Goal: Task Accomplishment & Management: Use online tool/utility

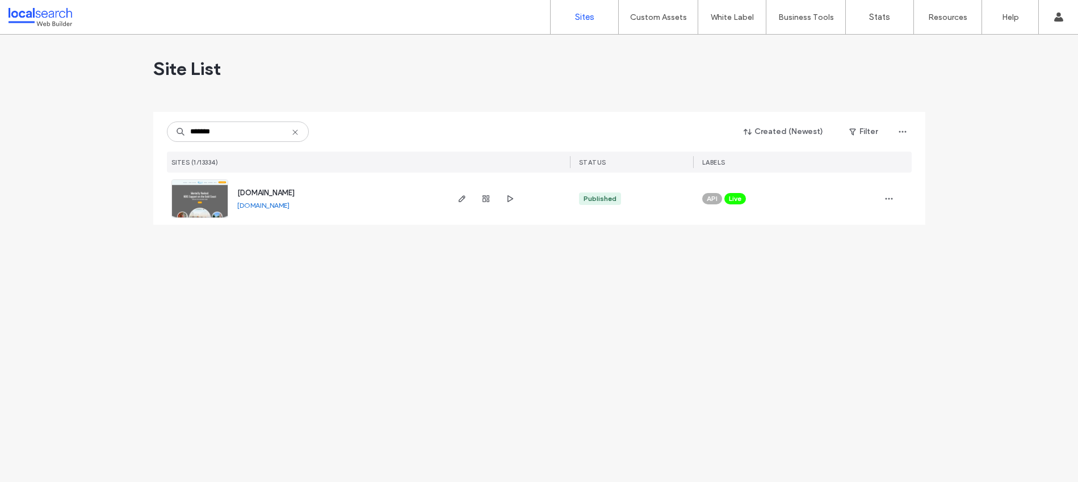
type input "*******"
click at [207, 203] on img at bounding box center [200, 218] width 56 height 77
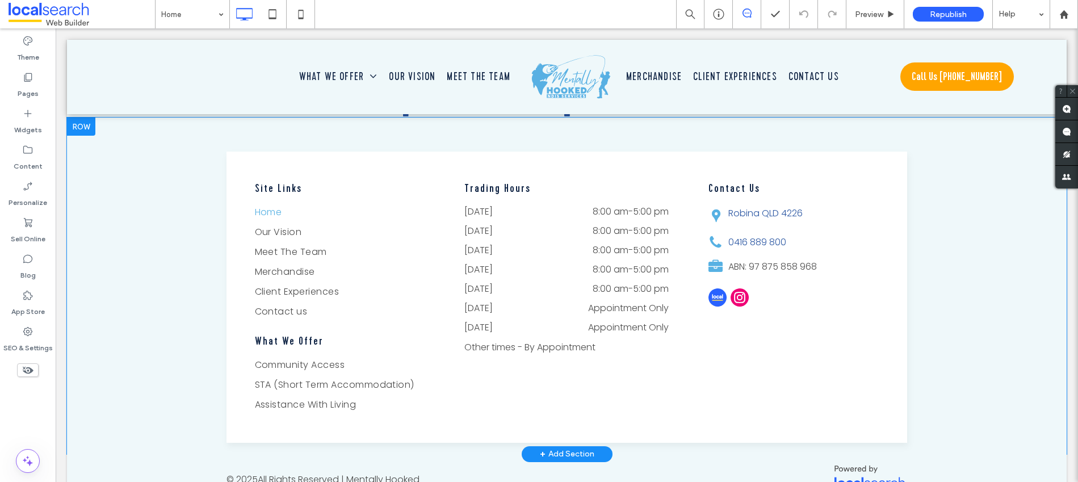
scroll to position [4089, 0]
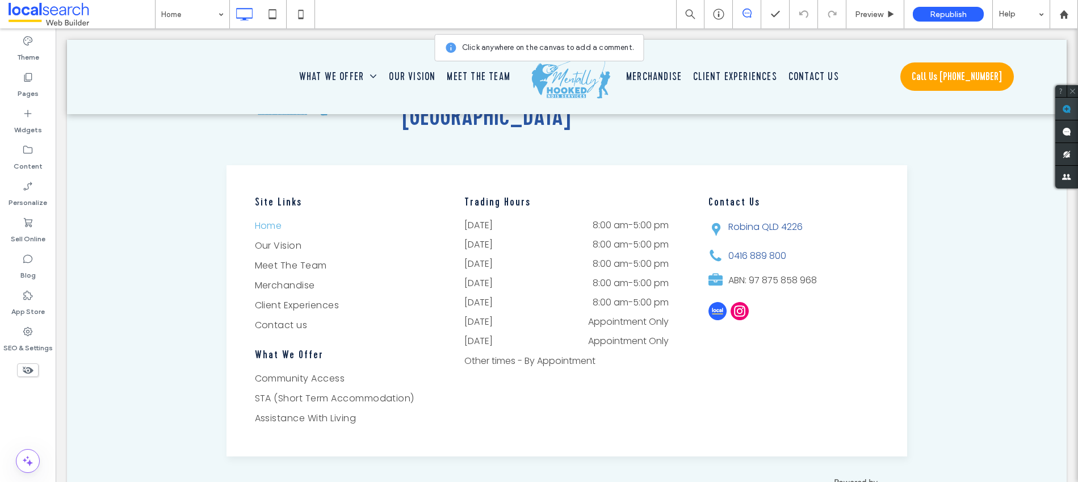
click at [1066, 112] on use at bounding box center [1066, 108] width 9 height 9
click at [755, 220] on link "Robina QLD 4226" at bounding box center [765, 226] width 74 height 13
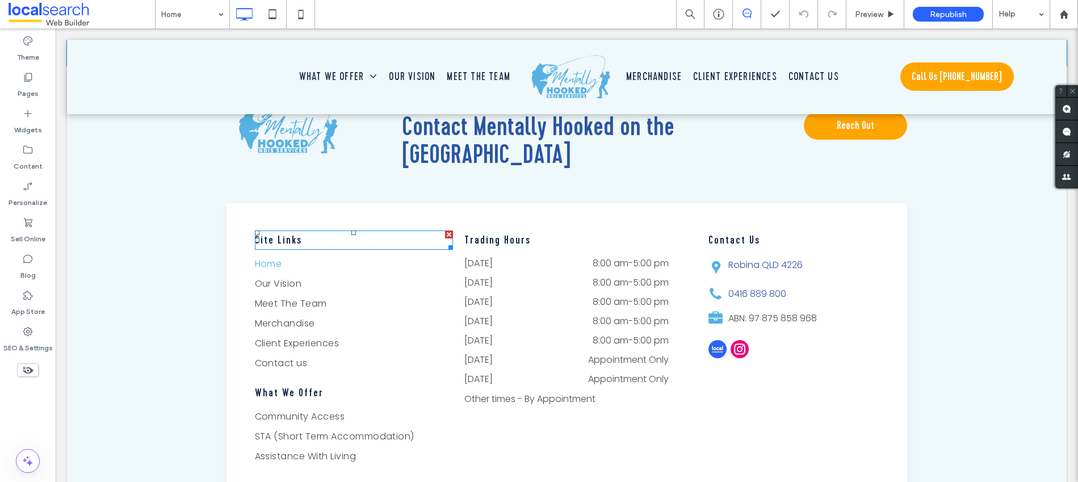
scroll to position [4093, 0]
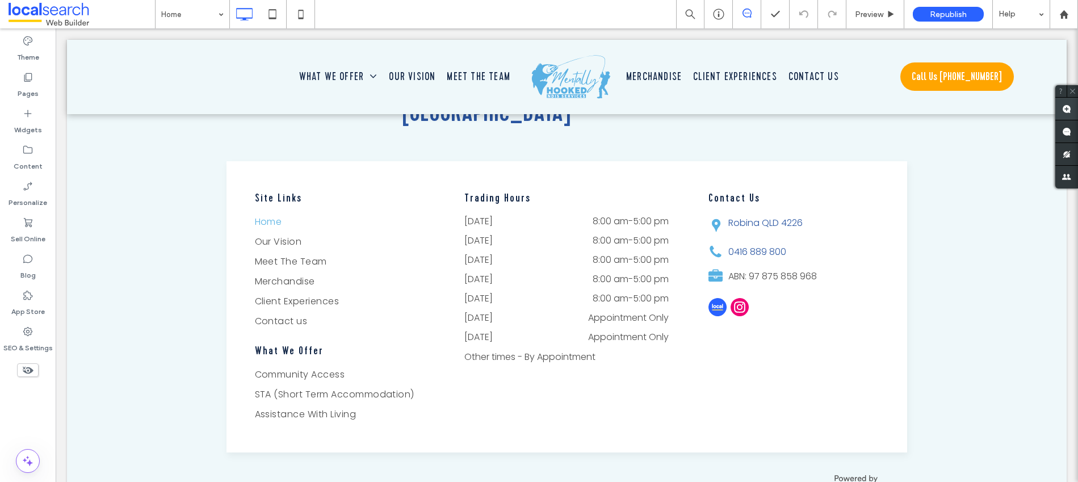
click at [1070, 112] on use at bounding box center [1066, 108] width 9 height 9
click at [768, 216] on link "Robina QLD 4226" at bounding box center [765, 222] width 74 height 13
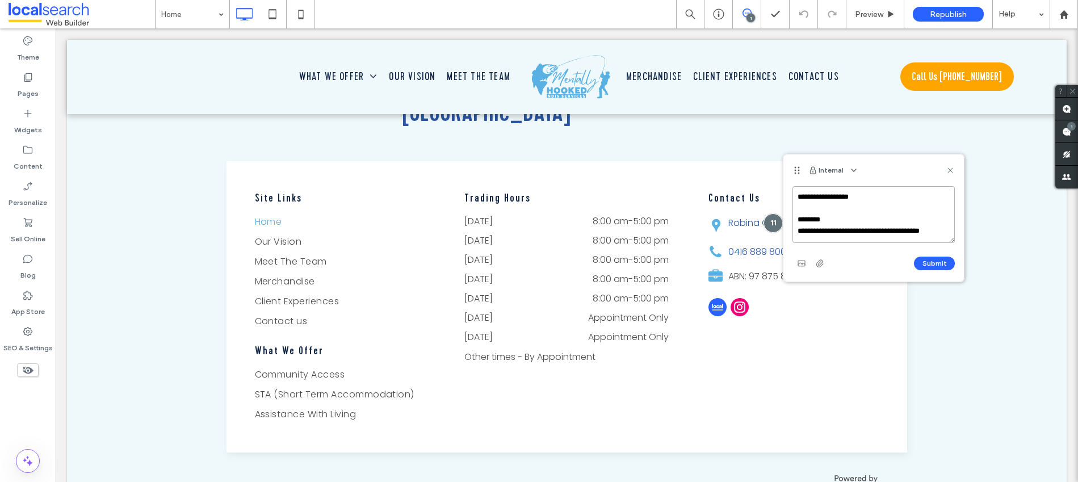
scroll to position [4, 0]
type textarea "**********"
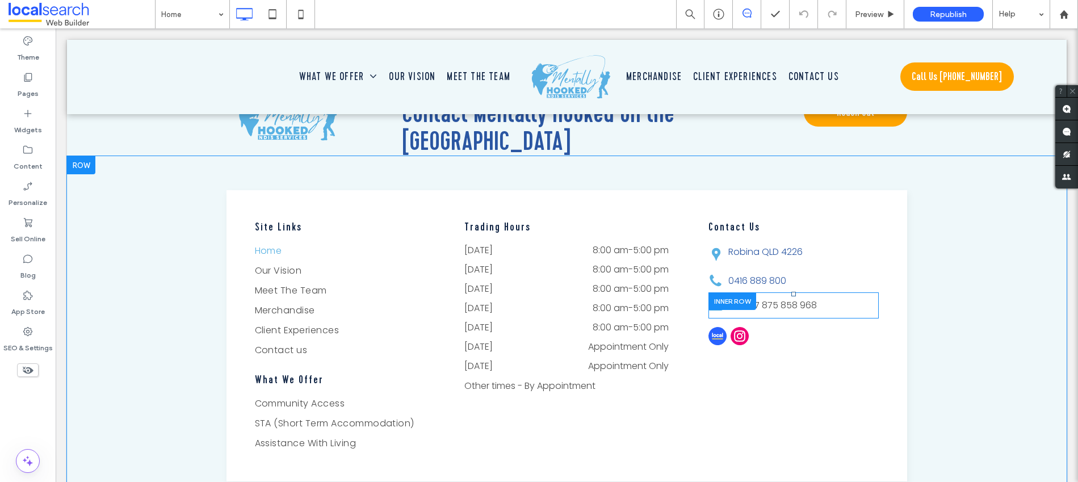
scroll to position [4072, 0]
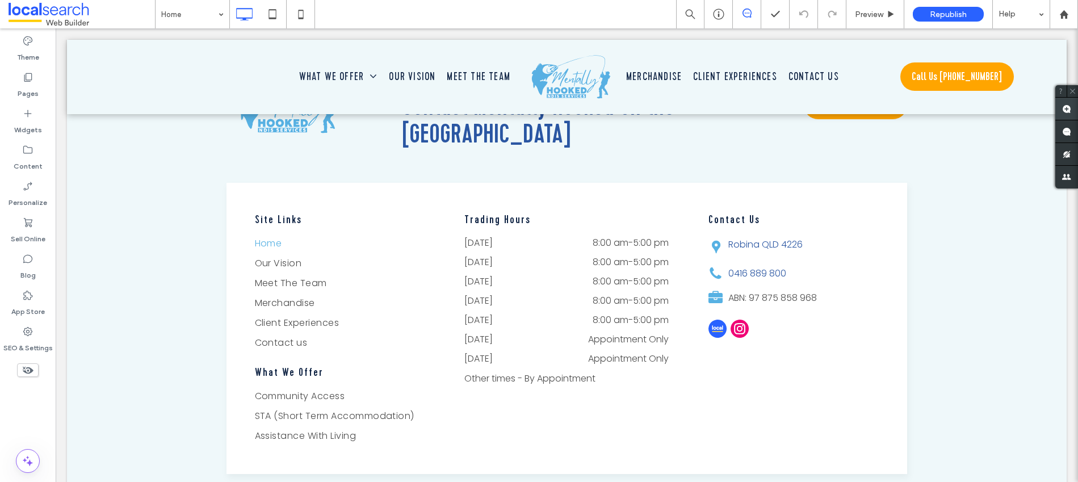
click at [1075, 106] on span at bounding box center [1066, 109] width 23 height 22
click at [750, 238] on link "Robina QLD 4226" at bounding box center [765, 244] width 74 height 13
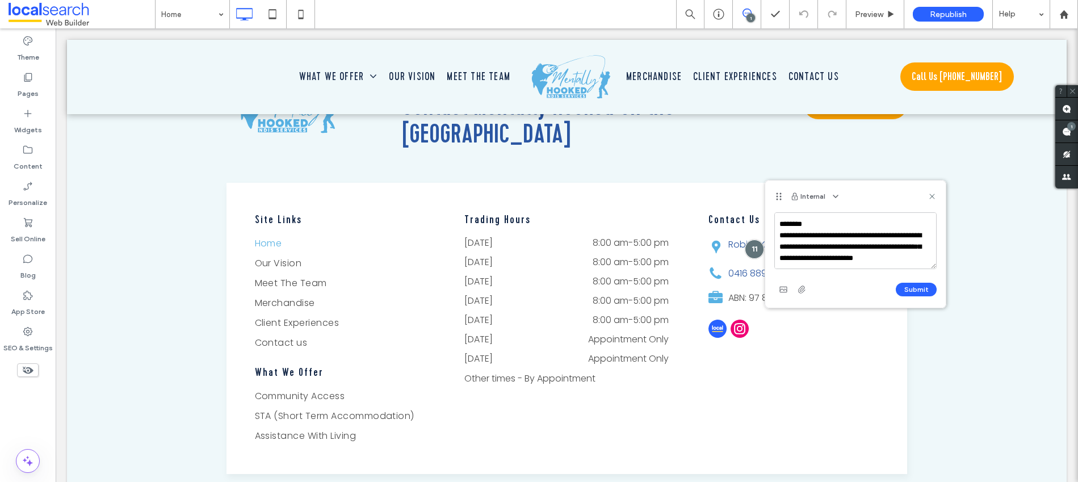
scroll to position [49, 0]
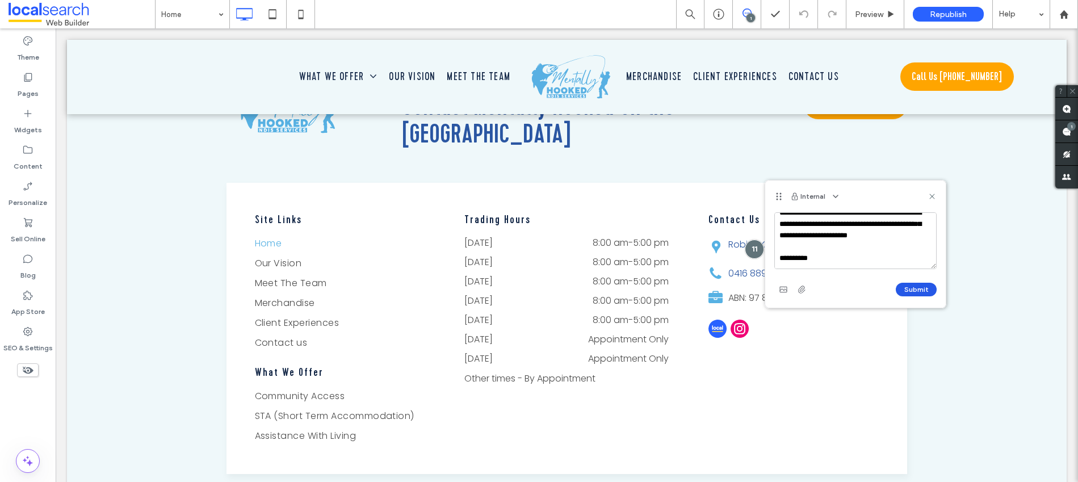
type textarea "**********"
click at [917, 284] on button "Submit" at bounding box center [915, 290] width 41 height 14
